Goal: Use online tool/utility: Utilize a website feature to perform a specific function

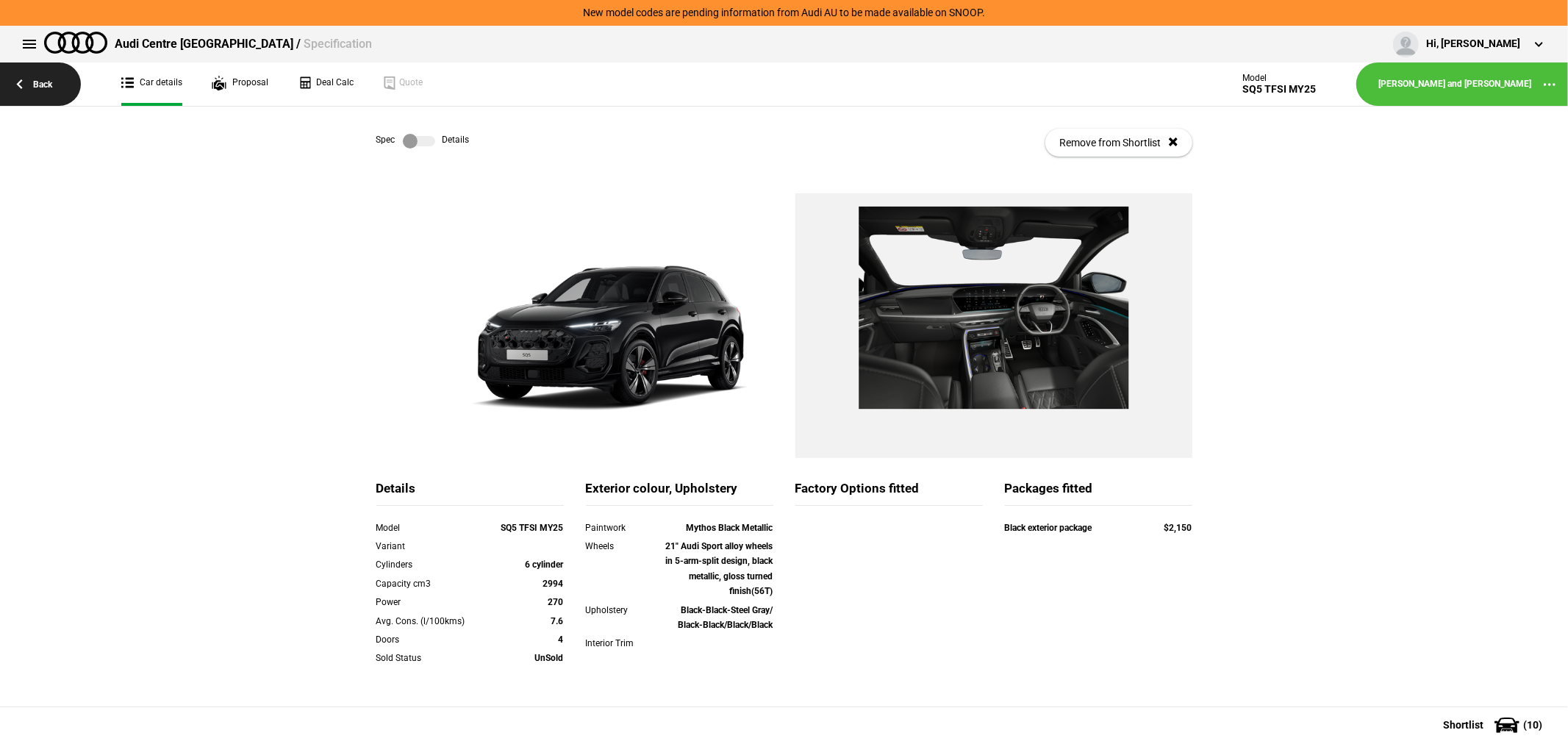
click at [36, 81] on link "Back" at bounding box center [40, 84] width 81 height 44
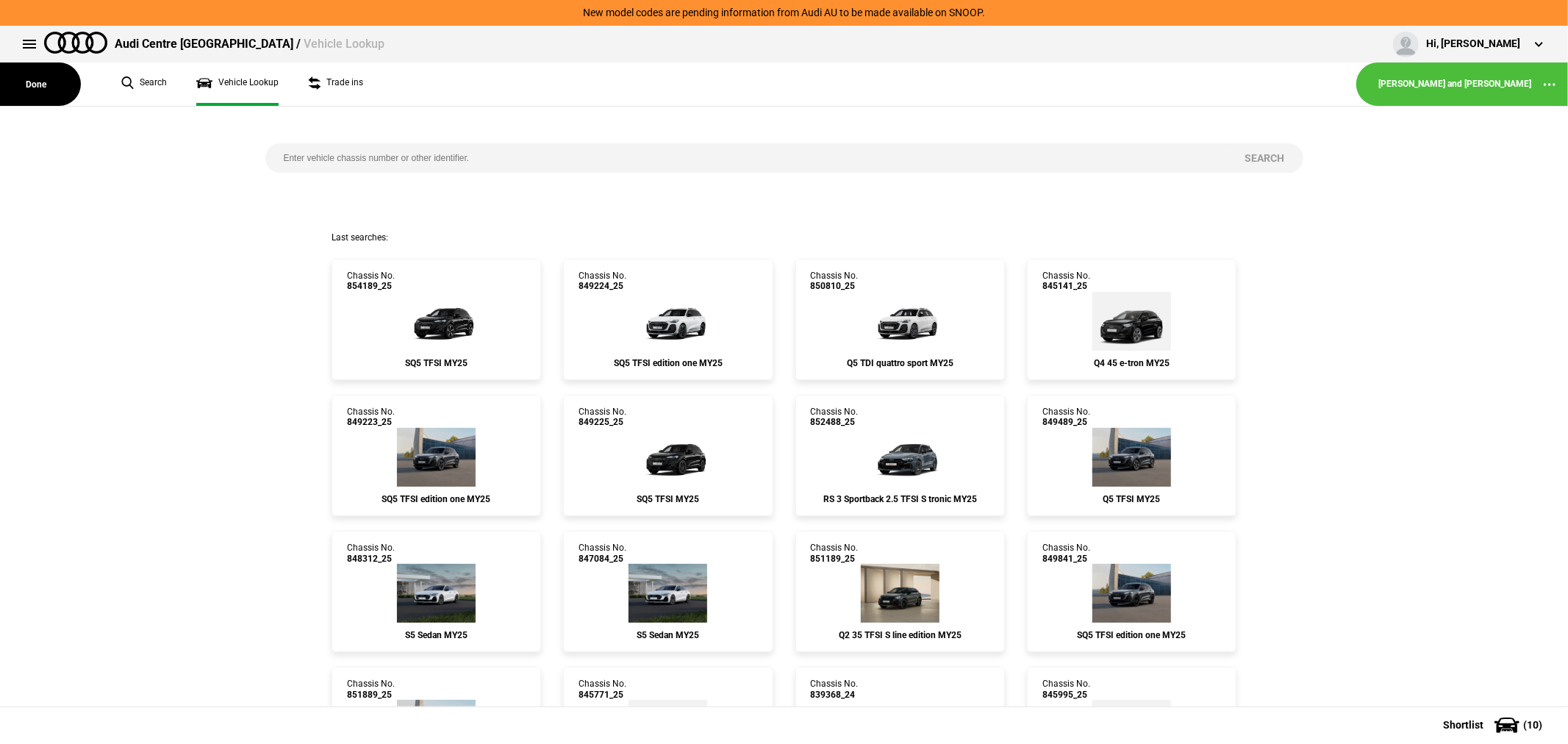
click at [537, 158] on input "search" at bounding box center [746, 158] width 962 height 29
type input "848"
click at [36, 47] on button at bounding box center [29, 44] width 29 height 29
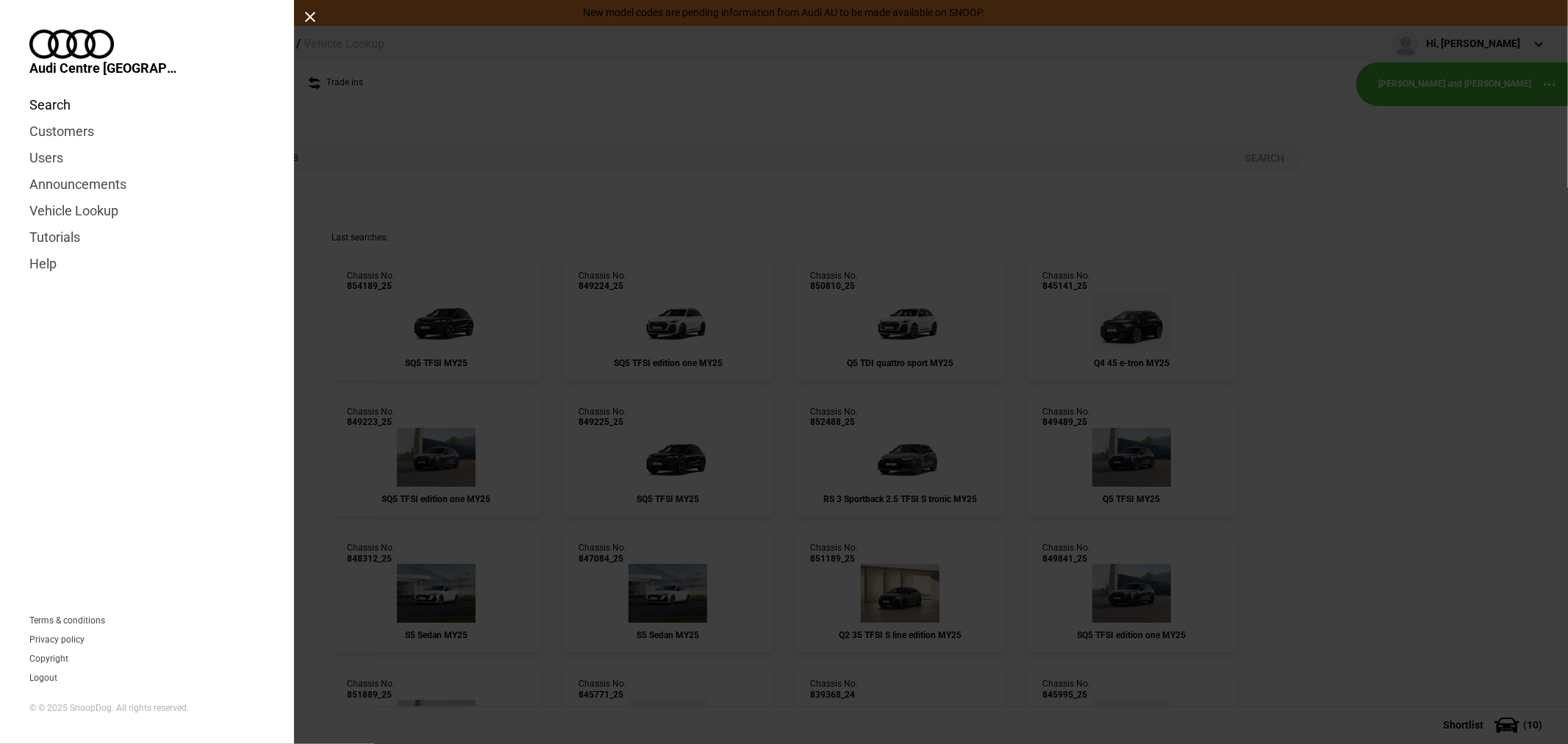
click at [52, 92] on link "Search" at bounding box center [146, 104] width 235 height 26
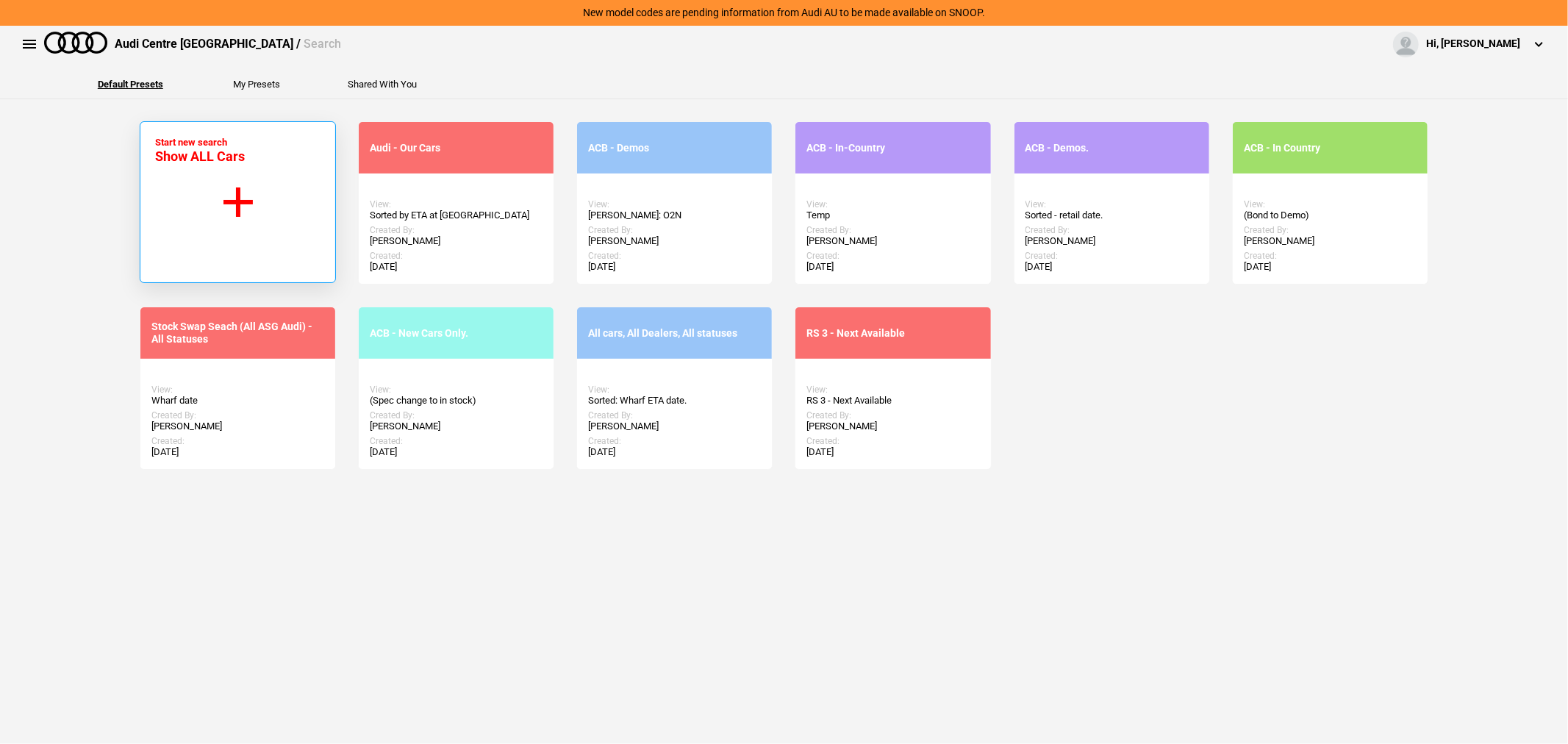
click at [241, 196] on button "Start new search Show ALL Cars" at bounding box center [238, 202] width 196 height 161
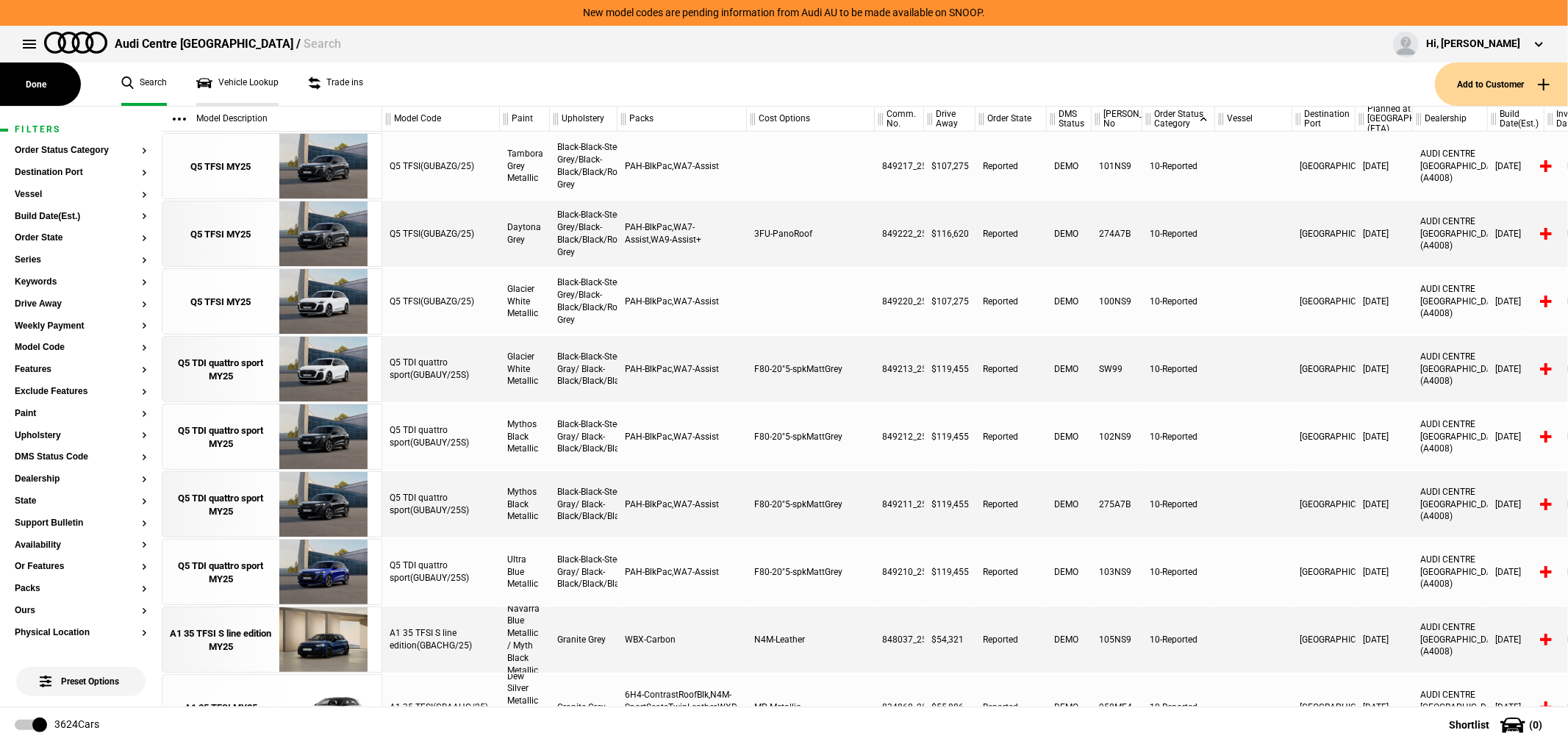
click at [231, 82] on link "Vehicle Lookup" at bounding box center [237, 84] width 82 height 44
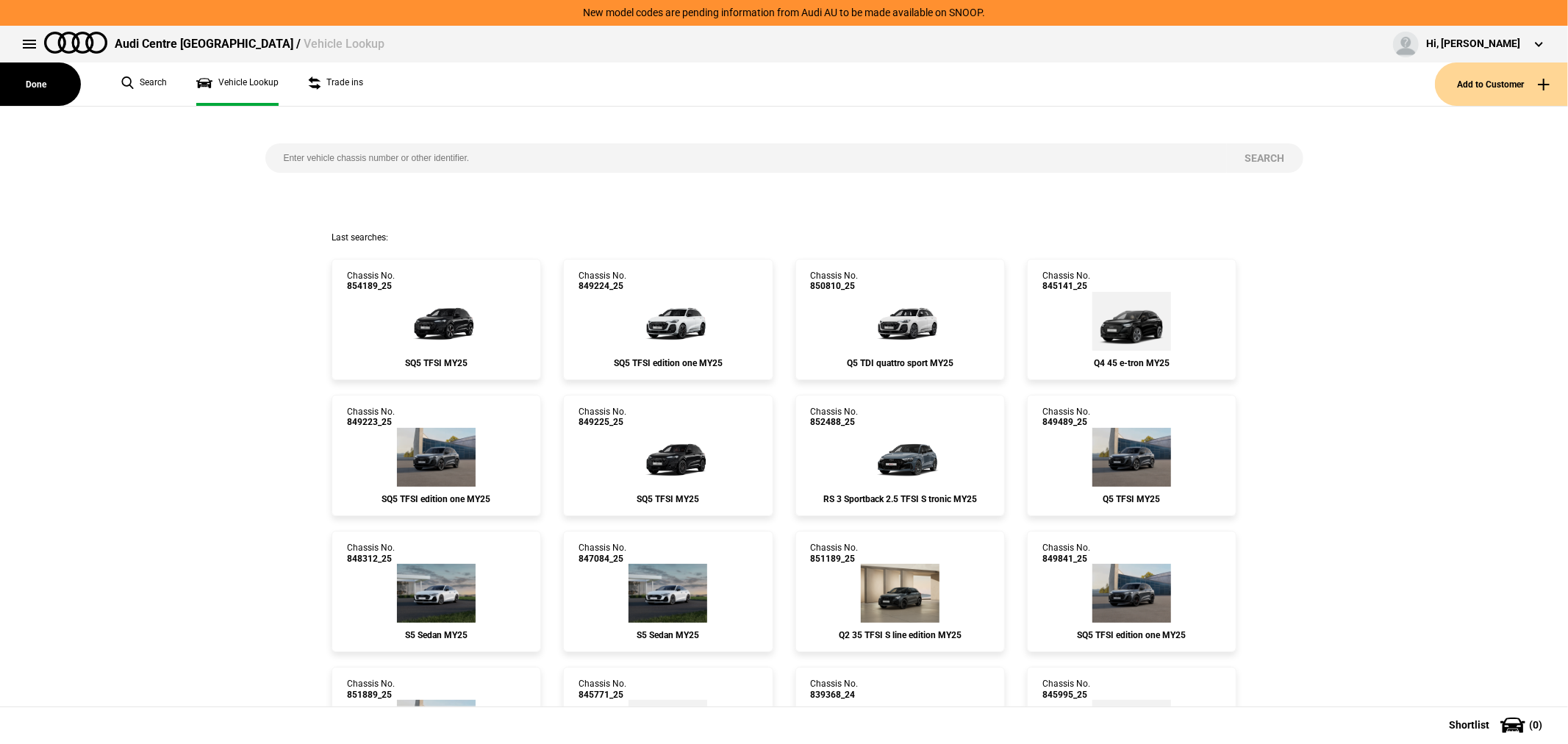
click at [324, 156] on input "search" at bounding box center [746, 158] width 962 height 29
type input "848089"
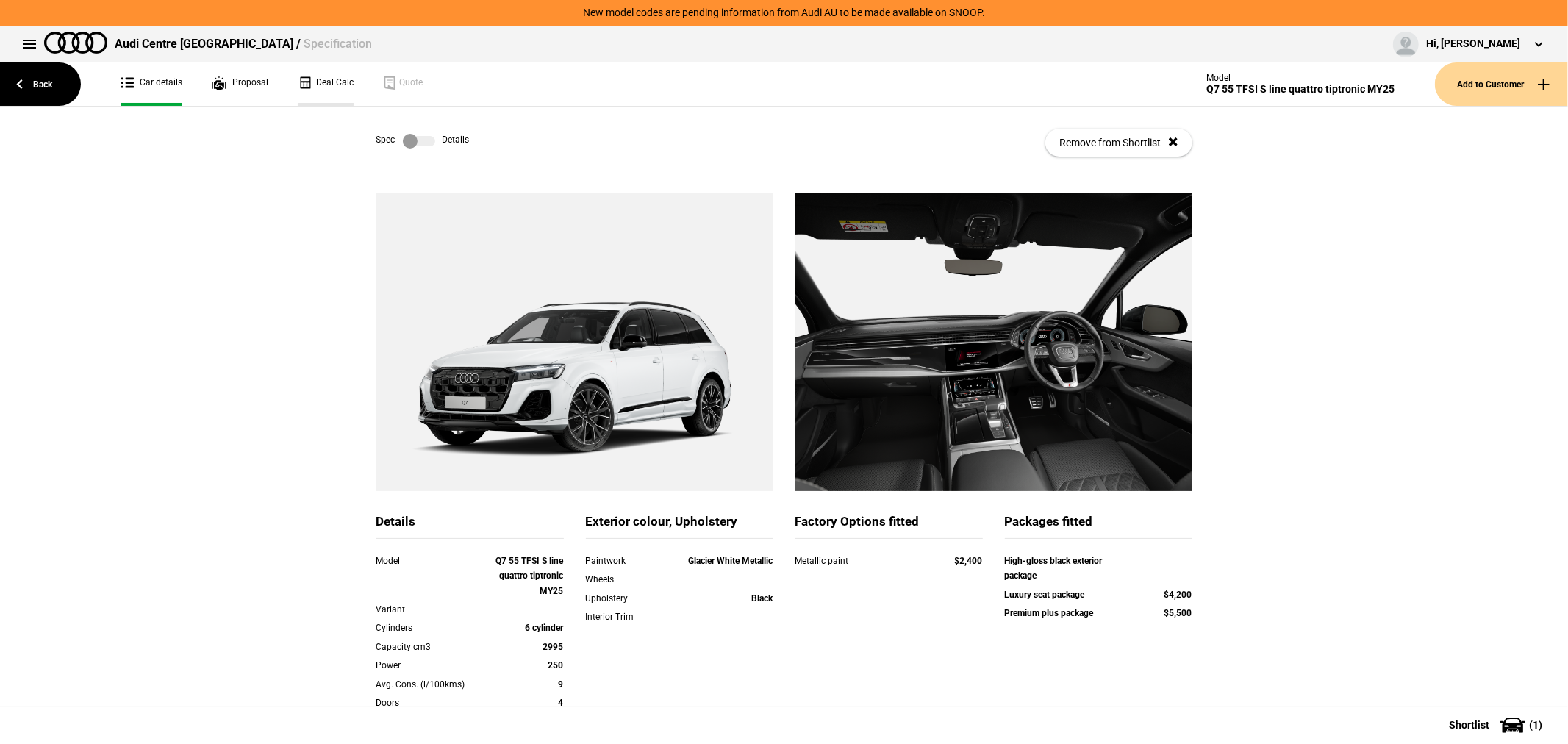
click at [332, 86] on link "Deal Calc" at bounding box center [325, 84] width 56 height 44
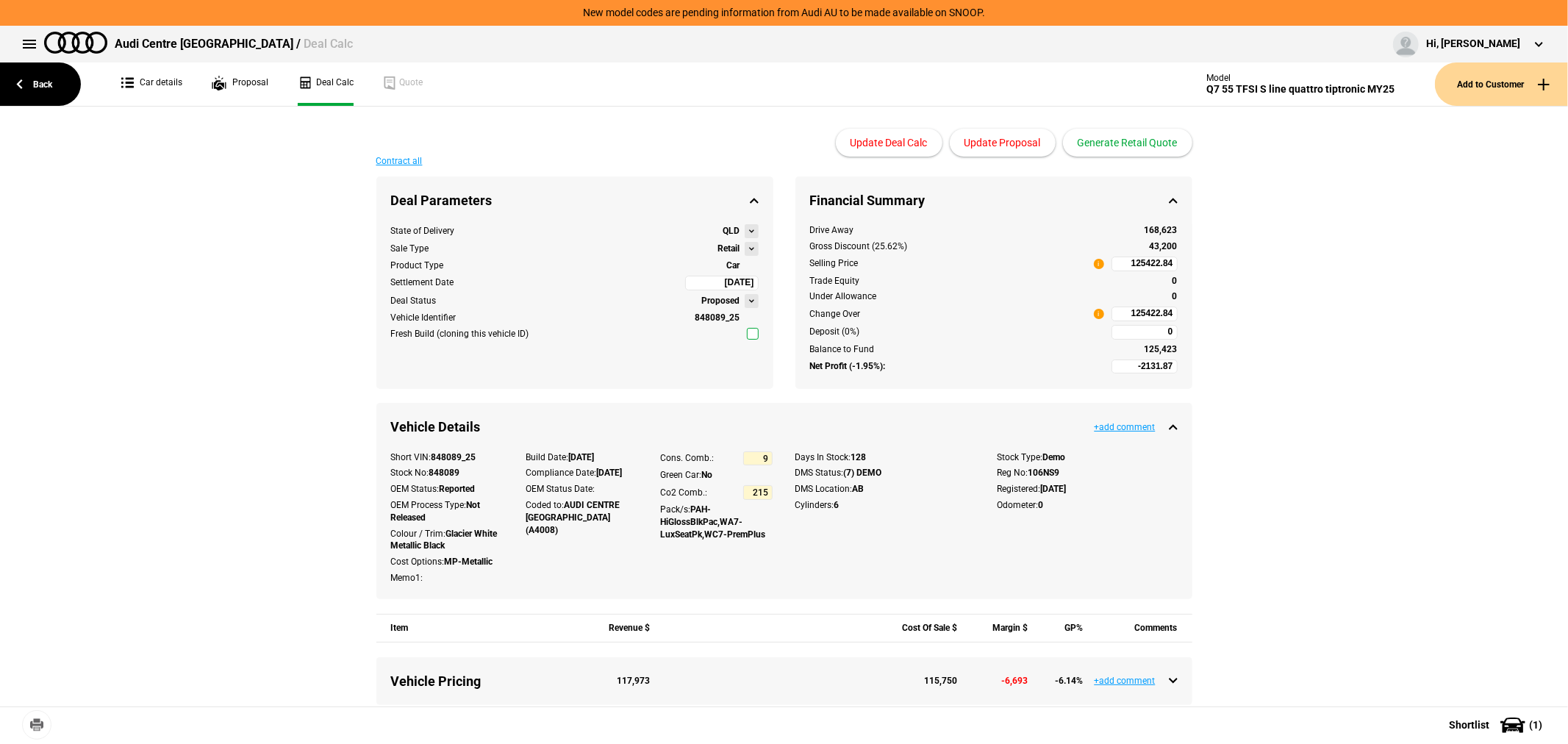
type input "139990"
click at [1133, 142] on button "Generate Retail Quote" at bounding box center [1127, 142] width 129 height 28
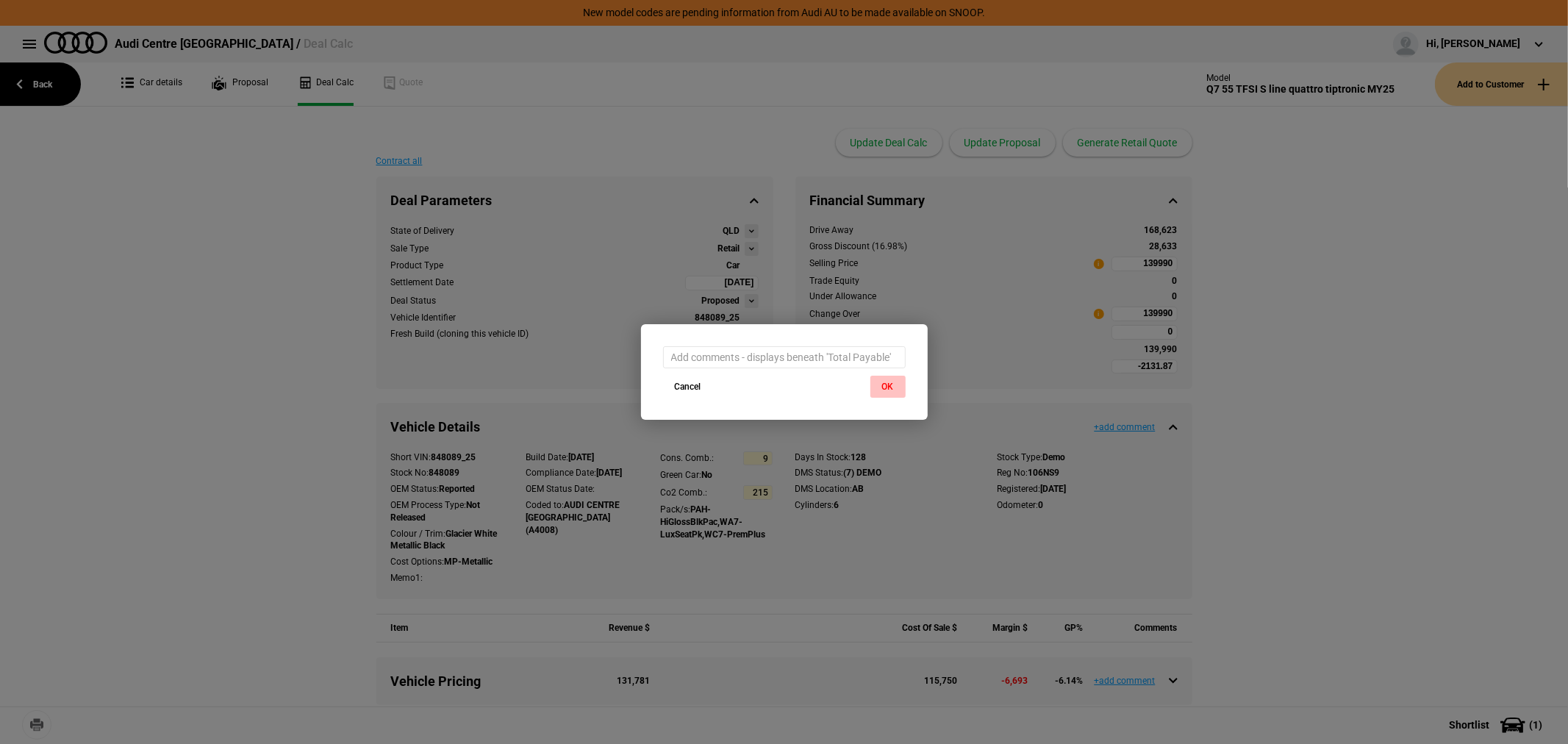
click at [892, 382] on button "OK" at bounding box center [888, 387] width 36 height 22
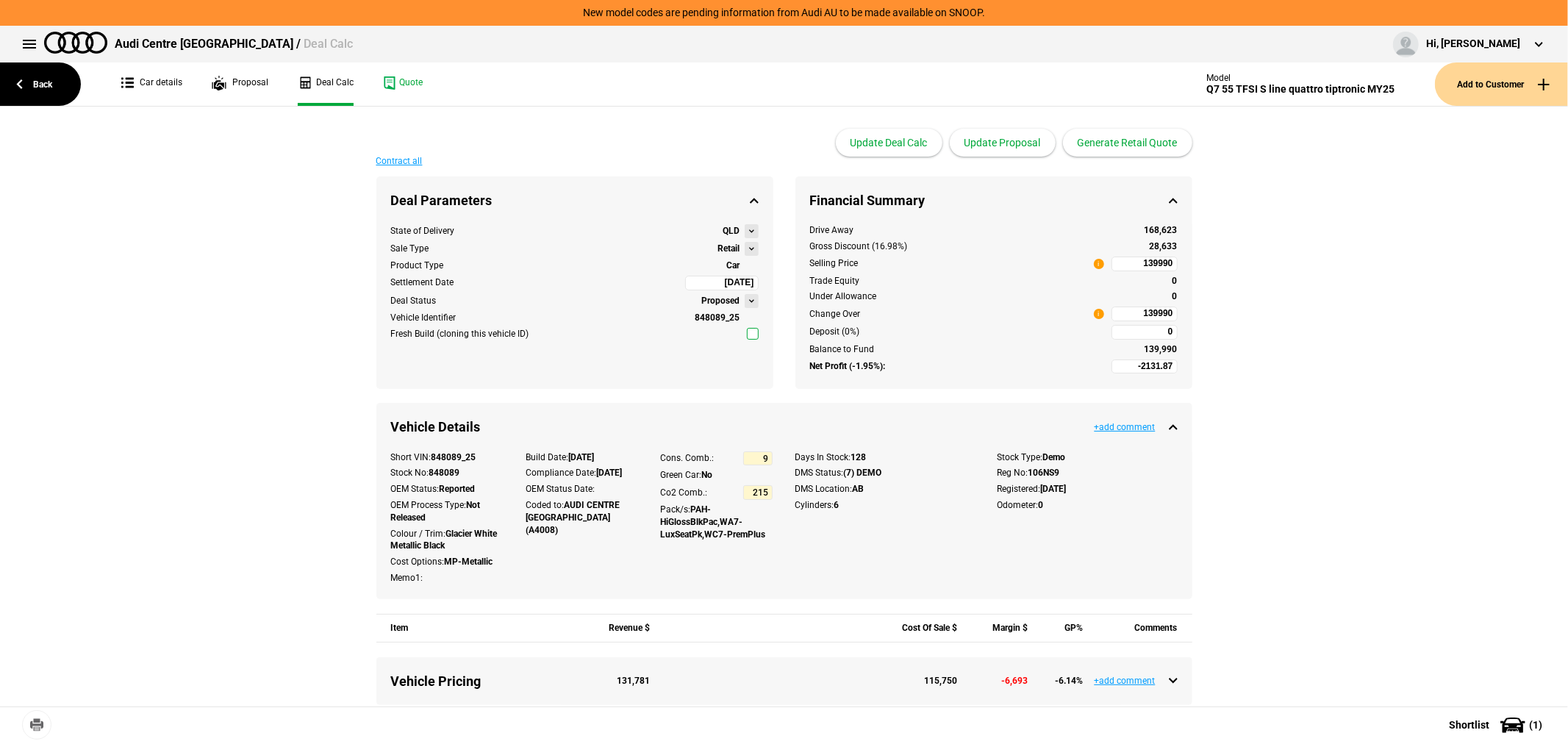
click at [400, 84] on link "Quote" at bounding box center [403, 84] width 40 height 44
